Goal: Information Seeking & Learning: Find specific fact

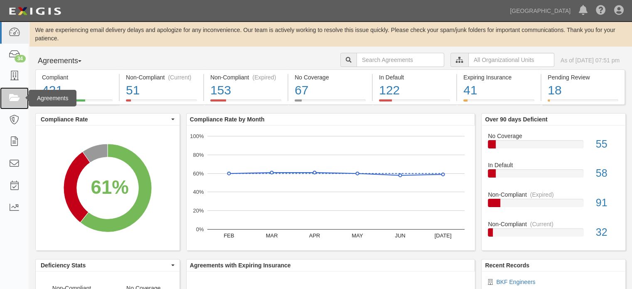
click at [14, 103] on link at bounding box center [14, 98] width 29 height 22
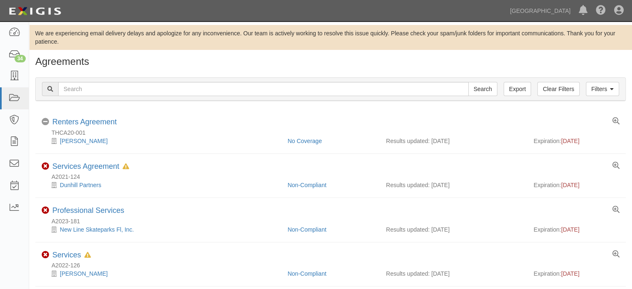
click at [181, 79] on div "Filters Clear Filters Export Search Filters" at bounding box center [331, 89] width 590 height 23
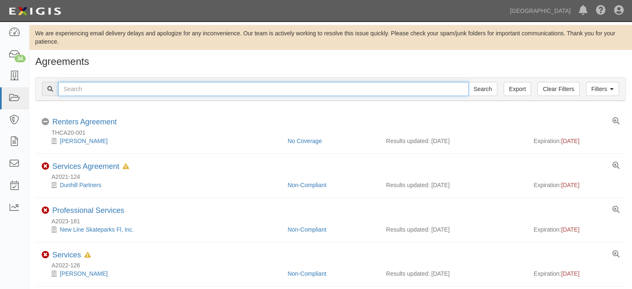
click at [188, 89] on input "text" at bounding box center [263, 89] width 411 height 14
type input "rjm"
click at [468, 82] on input "Search" at bounding box center [482, 89] width 29 height 14
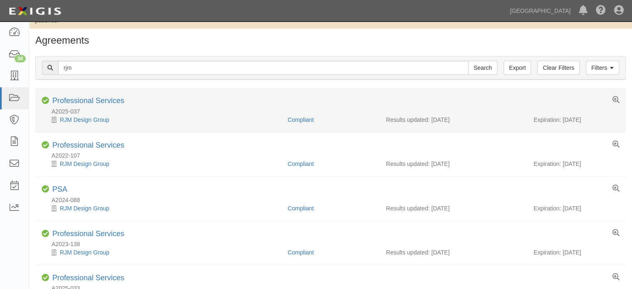
scroll to position [42, 0]
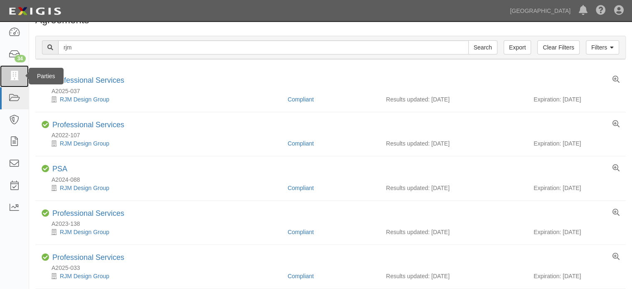
click at [10, 82] on link at bounding box center [14, 76] width 29 height 22
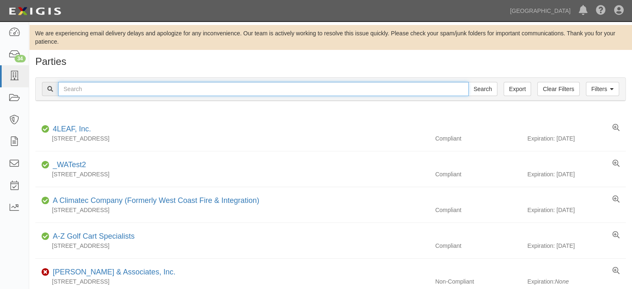
click at [88, 91] on input "text" at bounding box center [263, 89] width 411 height 14
type input "rjm"
click at [468, 82] on input "Search" at bounding box center [482, 89] width 29 height 14
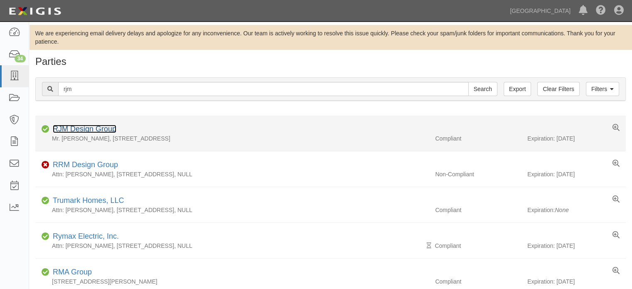
click at [92, 130] on link "RJM Design Group" at bounding box center [85, 129] width 64 height 8
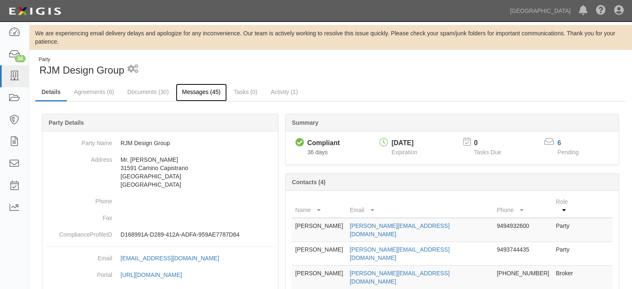
click at [196, 93] on link "Messages (45)" at bounding box center [201, 93] width 51 height 18
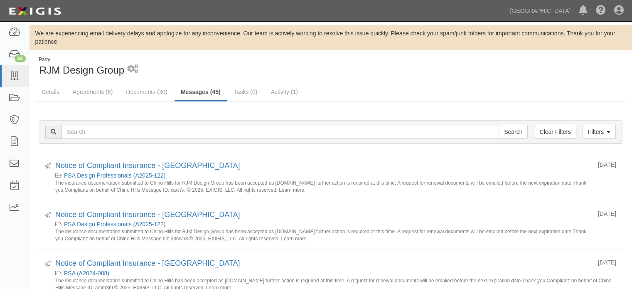
scroll to position [42, 0]
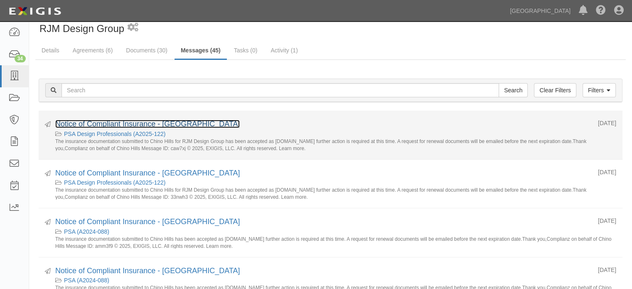
click at [181, 125] on link "Notice of Compliant Insurance - [GEOGRAPHIC_DATA]" at bounding box center [147, 124] width 185 height 8
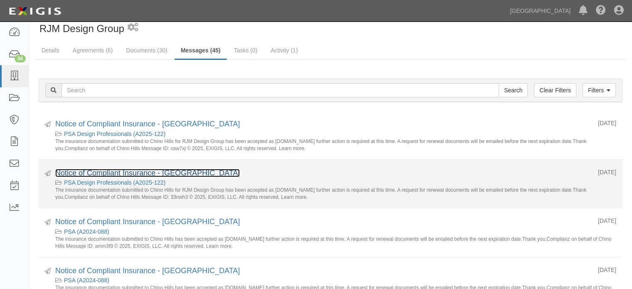
click at [182, 171] on link "Notice of Compliant Insurance - [GEOGRAPHIC_DATA]" at bounding box center [147, 173] width 185 height 8
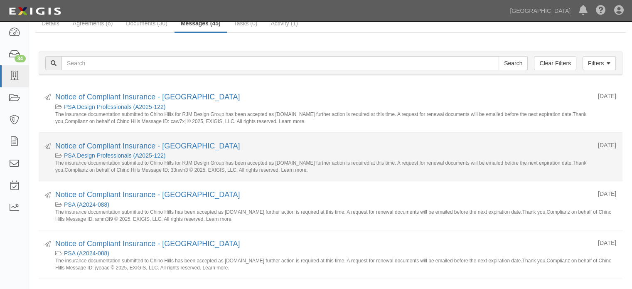
scroll to position [83, 0]
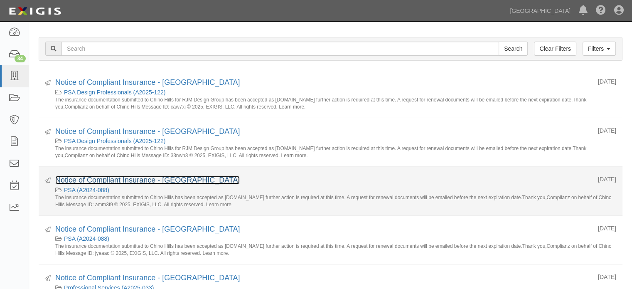
click at [174, 178] on link "Notice of Compliant Insurance - [GEOGRAPHIC_DATA]" at bounding box center [147, 180] width 185 height 8
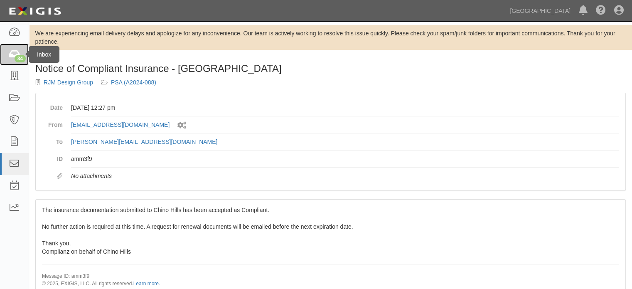
click at [13, 62] on link "34" at bounding box center [14, 55] width 29 height 22
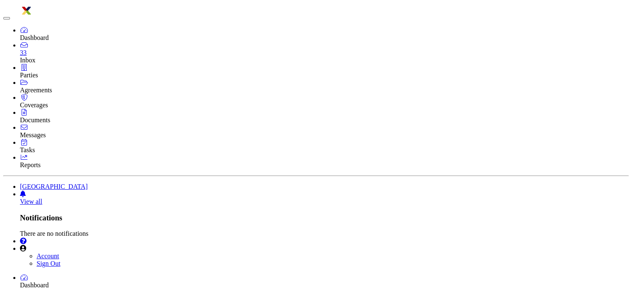
type input "agreement-hj9veh"
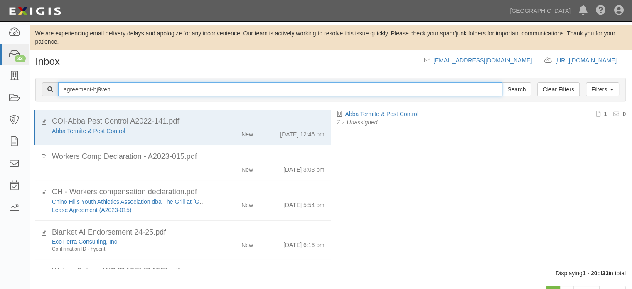
click at [502, 82] on input "Search" at bounding box center [516, 89] width 29 height 14
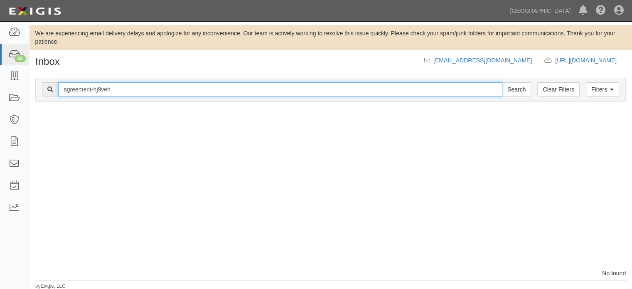
click at [130, 90] on input "agreement-hj9veh" at bounding box center [280, 89] width 444 height 14
type input "[EMAIL_ADDRESS][DOMAIN_NAME]"
click at [502, 82] on input "Search" at bounding box center [516, 89] width 29 height 14
click at [128, 92] on input "[EMAIL_ADDRESS][DOMAIN_NAME]" at bounding box center [280, 89] width 444 height 14
click at [128, 92] on input "agreement-hj9veh@chinohills.complianz.com" at bounding box center [280, 89] width 444 height 14
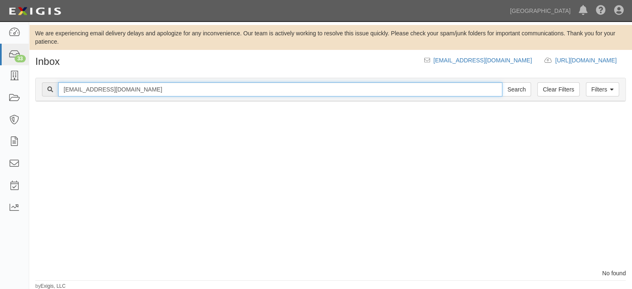
click at [128, 92] on input "agreement-hj9veh@chinohills.complianz.com" at bounding box center [280, 89] width 444 height 14
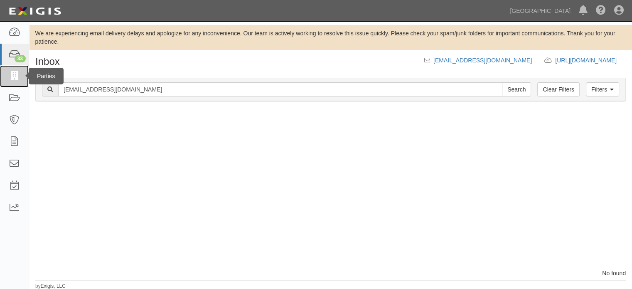
click at [4, 76] on link at bounding box center [14, 76] width 29 height 22
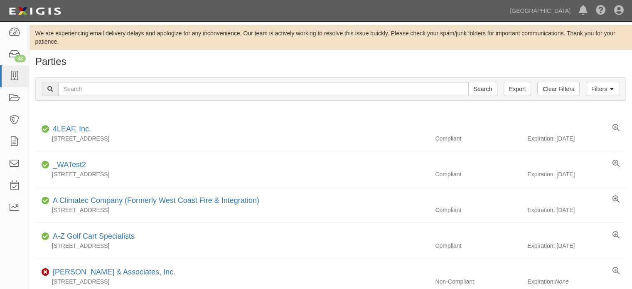
click at [163, 96] on div "Filters Clear Filters Export Search Filters" at bounding box center [331, 89] width 590 height 23
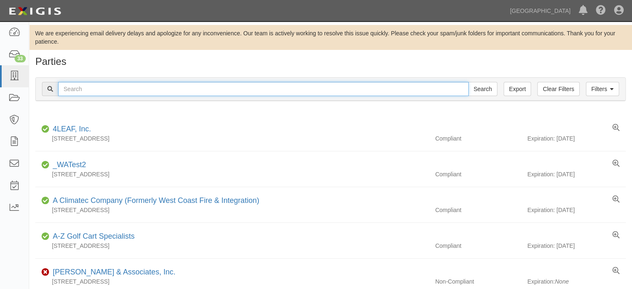
click at [165, 91] on input "text" at bounding box center [263, 89] width 411 height 14
paste input "agreement-hj9veh@chinohills.complianz.com"
type input "[EMAIL_ADDRESS][DOMAIN_NAME]"
click at [468, 82] on input "Search" at bounding box center [482, 89] width 29 height 14
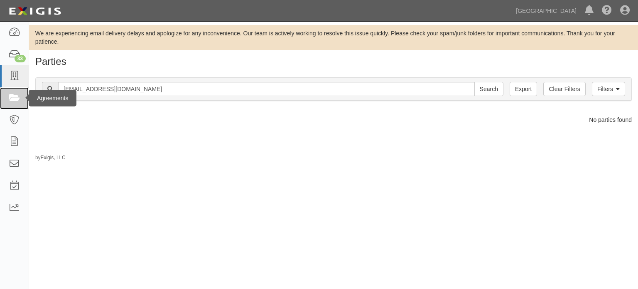
click at [12, 98] on icon at bounding box center [14, 99] width 12 height 10
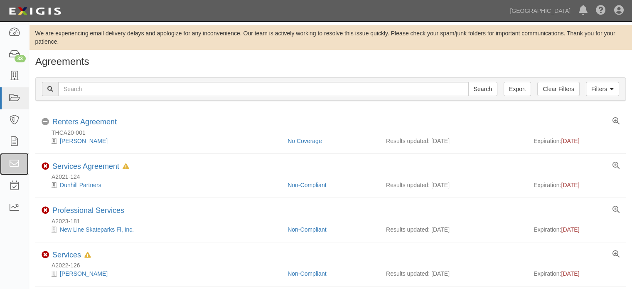
click at [15, 166] on icon at bounding box center [14, 164] width 12 height 10
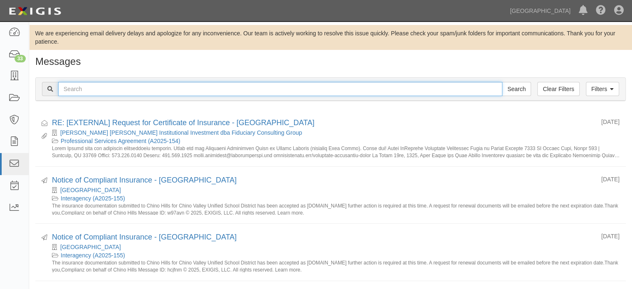
drag, startPoint x: 0, startPoint y: 0, endPoint x: 83, endPoint y: 90, distance: 122.6
click at [83, 90] on input "text" at bounding box center [280, 89] width 444 height 14
paste input "[EMAIL_ADDRESS][DOMAIN_NAME]"
type input "[EMAIL_ADDRESS][DOMAIN_NAME]"
click at [502, 82] on input "Search" at bounding box center [516, 89] width 29 height 14
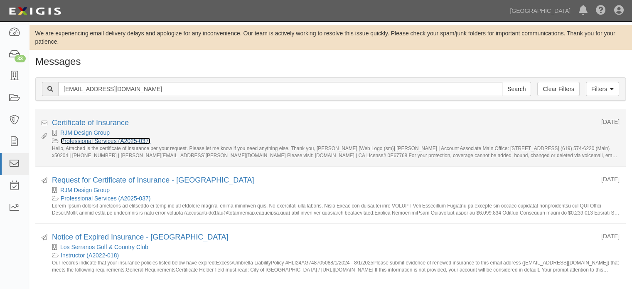
click at [83, 141] on link "Professional Services (A2025-037)" at bounding box center [106, 141] width 90 height 7
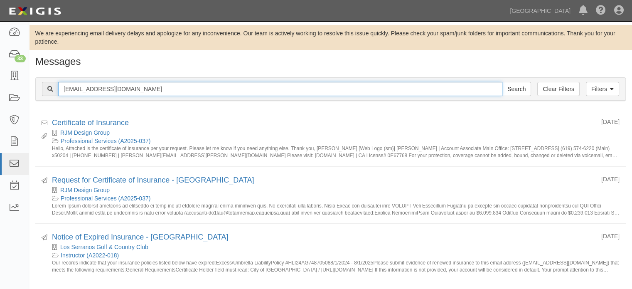
click at [179, 87] on input "[EMAIL_ADDRESS][DOMAIN_NAME]" at bounding box center [280, 89] width 444 height 14
type input "rjm design group"
click at [502, 82] on input "Search" at bounding box center [516, 89] width 29 height 14
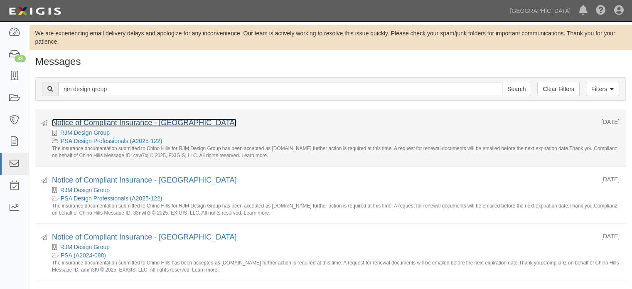
click at [163, 123] on link "Notice of Compliant Insurance - [GEOGRAPHIC_DATA]" at bounding box center [144, 122] width 185 height 8
click at [106, 124] on link "Notice of Compliant Insurance - [GEOGRAPHIC_DATA]" at bounding box center [144, 122] width 185 height 8
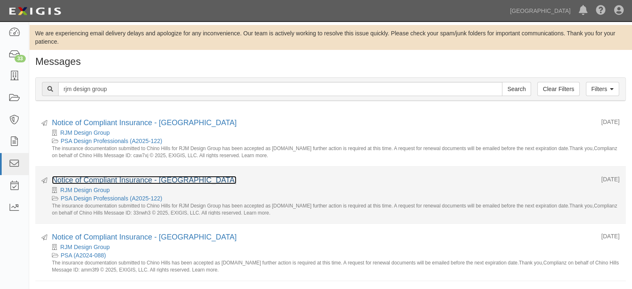
click at [165, 177] on link "Notice of Compliant Insurance - [GEOGRAPHIC_DATA]" at bounding box center [144, 180] width 185 height 8
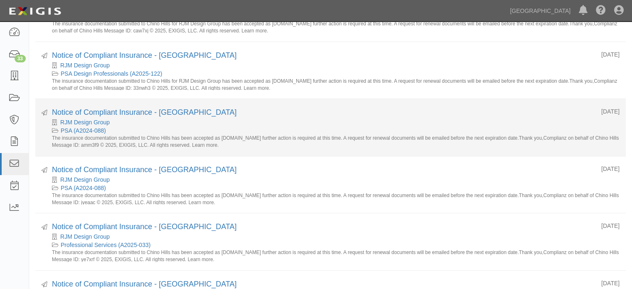
scroll to position [166, 0]
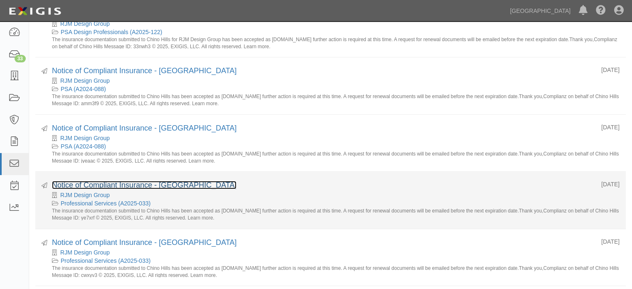
click at [156, 185] on link "Notice of Compliant Insurance - [GEOGRAPHIC_DATA]" at bounding box center [144, 185] width 185 height 8
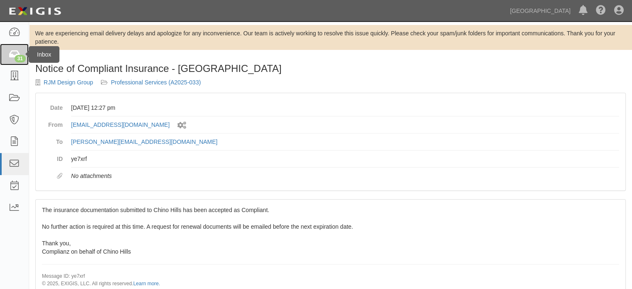
click at [20, 53] on link "31" at bounding box center [14, 55] width 29 height 22
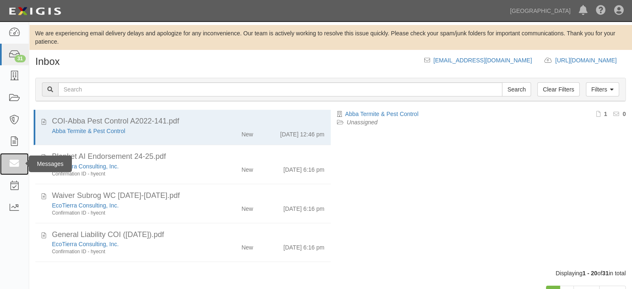
click at [19, 165] on icon at bounding box center [14, 164] width 12 height 10
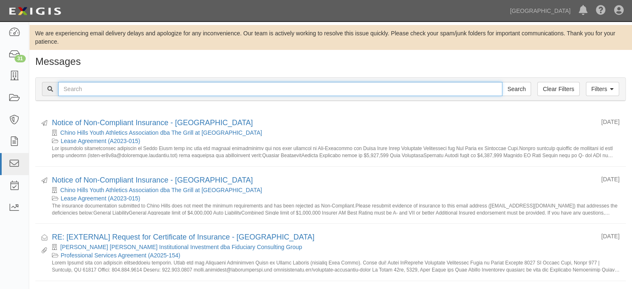
click at [111, 85] on input "text" at bounding box center [280, 89] width 444 height 14
type input "rjm design group"
click at [502, 82] on input "Search" at bounding box center [516, 89] width 29 height 14
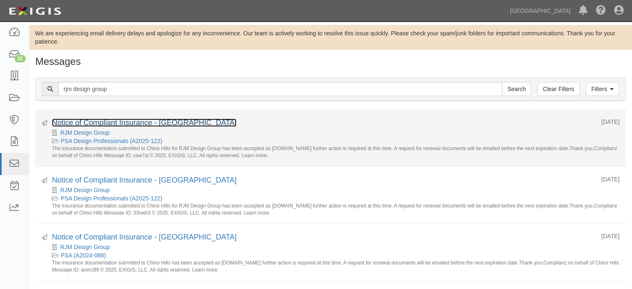
click at [160, 123] on link "Notice of Compliant Insurance - [GEOGRAPHIC_DATA]" at bounding box center [144, 122] width 185 height 8
